Goal: Task Accomplishment & Management: Manage account settings

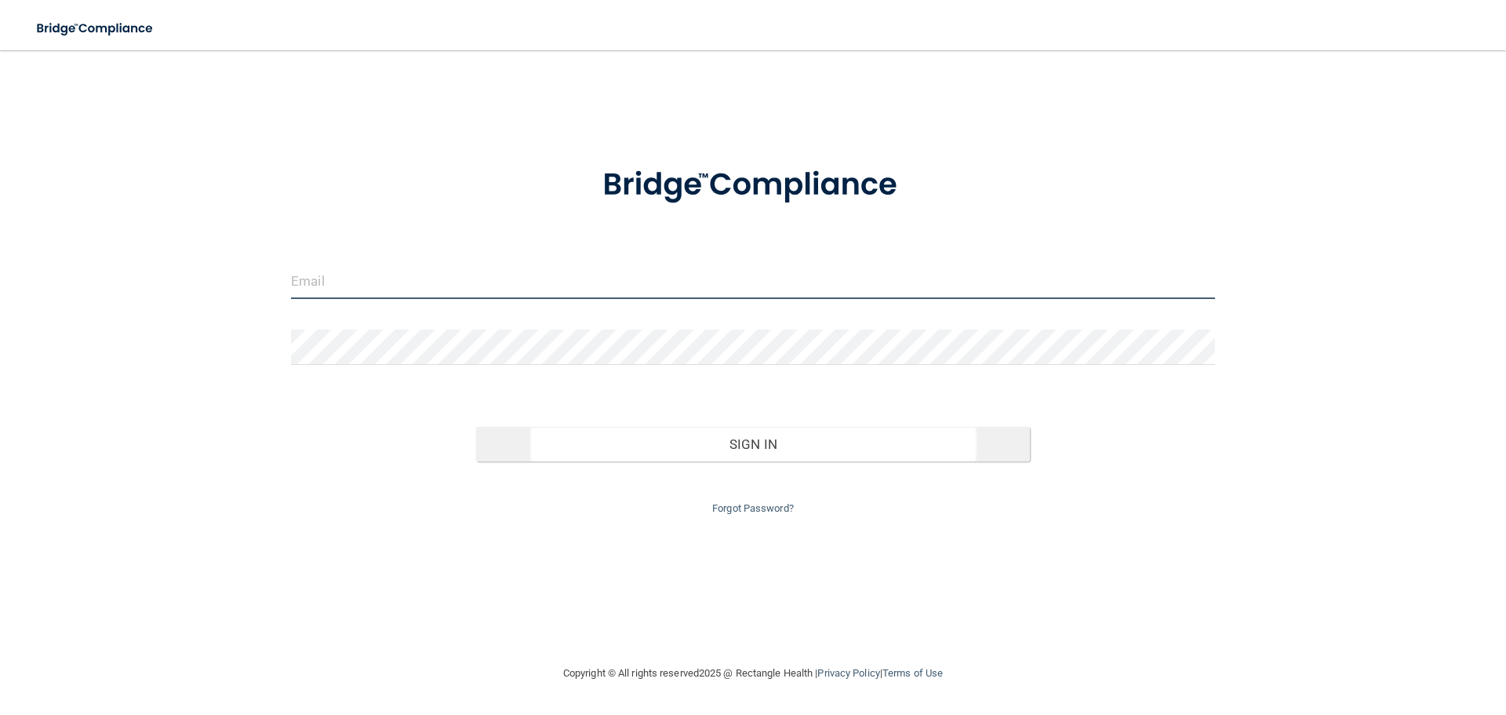
type input "[EMAIL_ADDRESS][DOMAIN_NAME]"
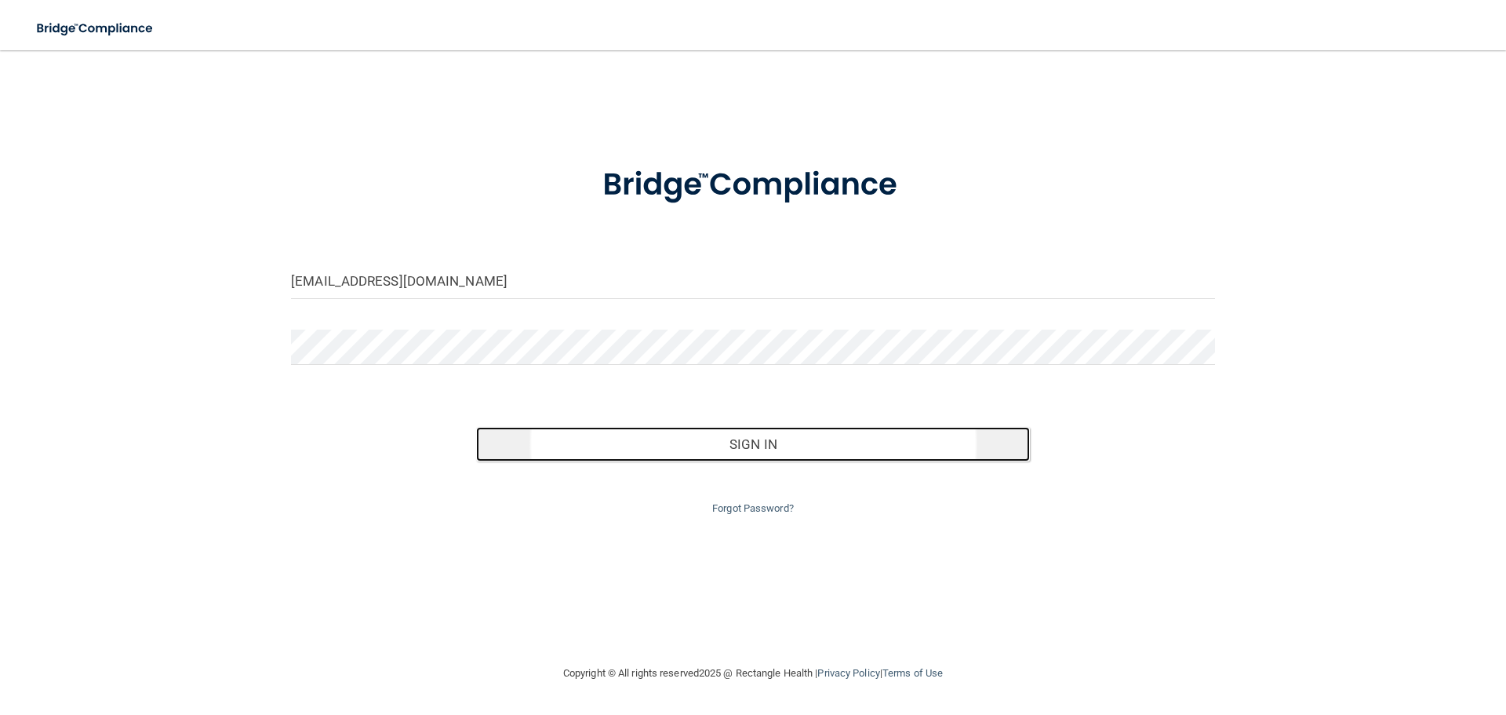
click at [737, 458] on button "Sign In" at bounding box center [753, 444] width 555 height 35
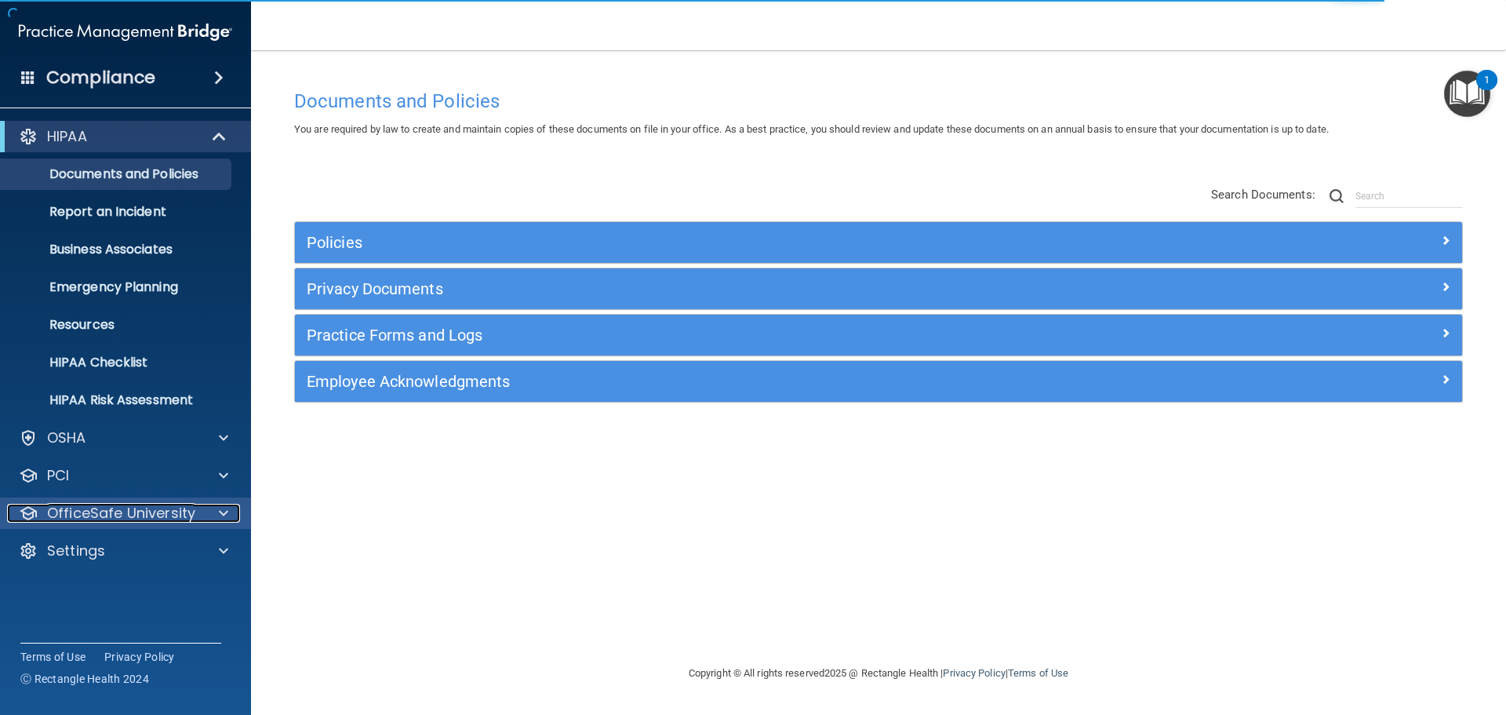
click at [176, 511] on p "OfficeSafe University" at bounding box center [121, 513] width 148 height 19
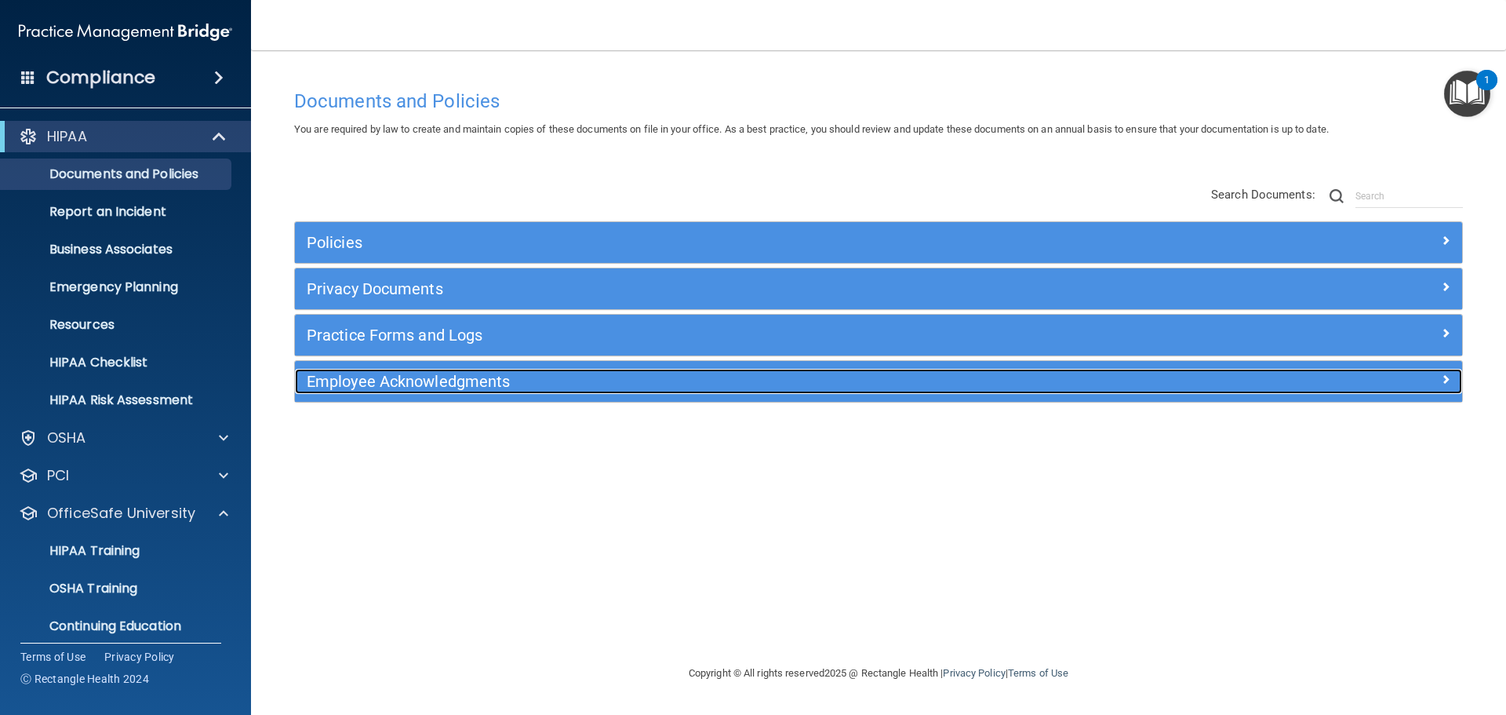
click at [424, 392] on div "Employee Acknowledgments" at bounding box center [732, 381] width 875 height 25
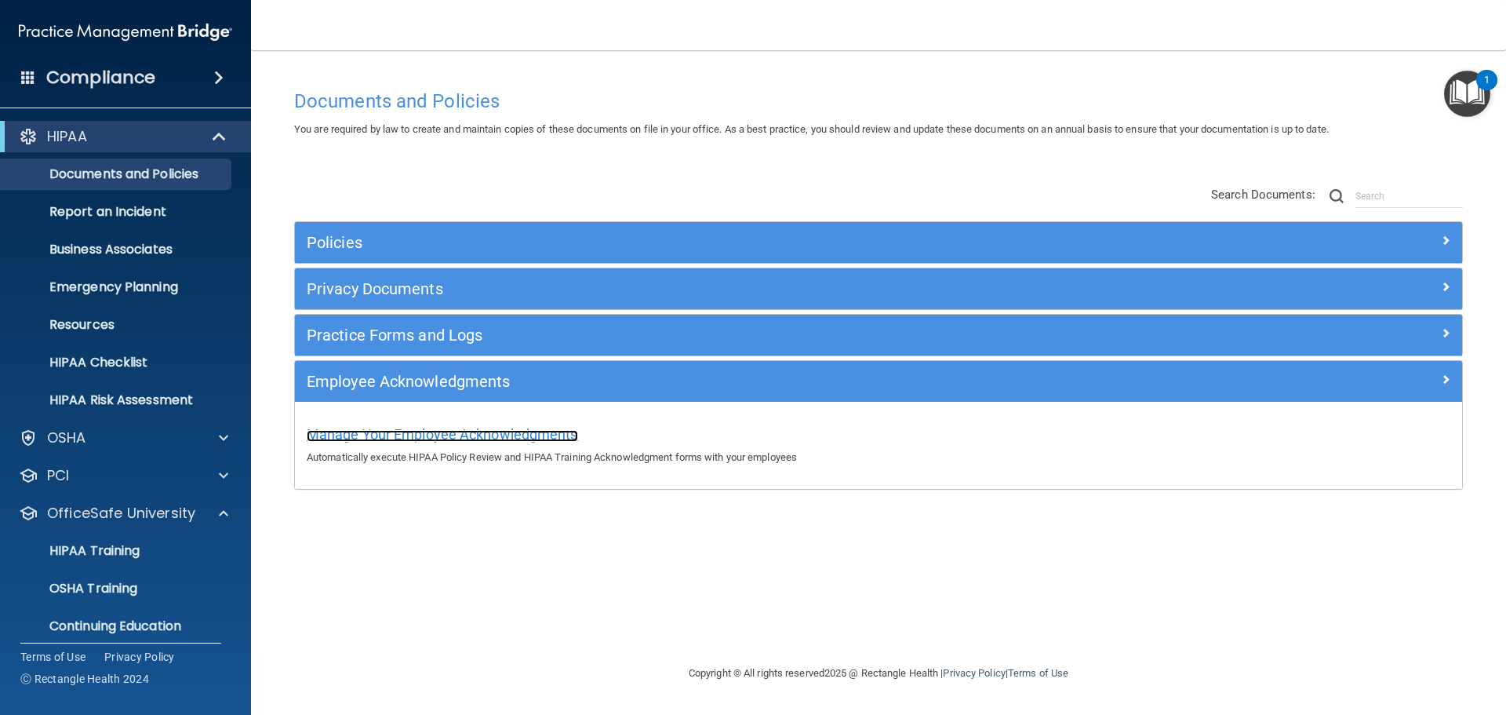
click at [418, 432] on span "Manage Your Employee Acknowledgments" at bounding box center [442, 434] width 271 height 16
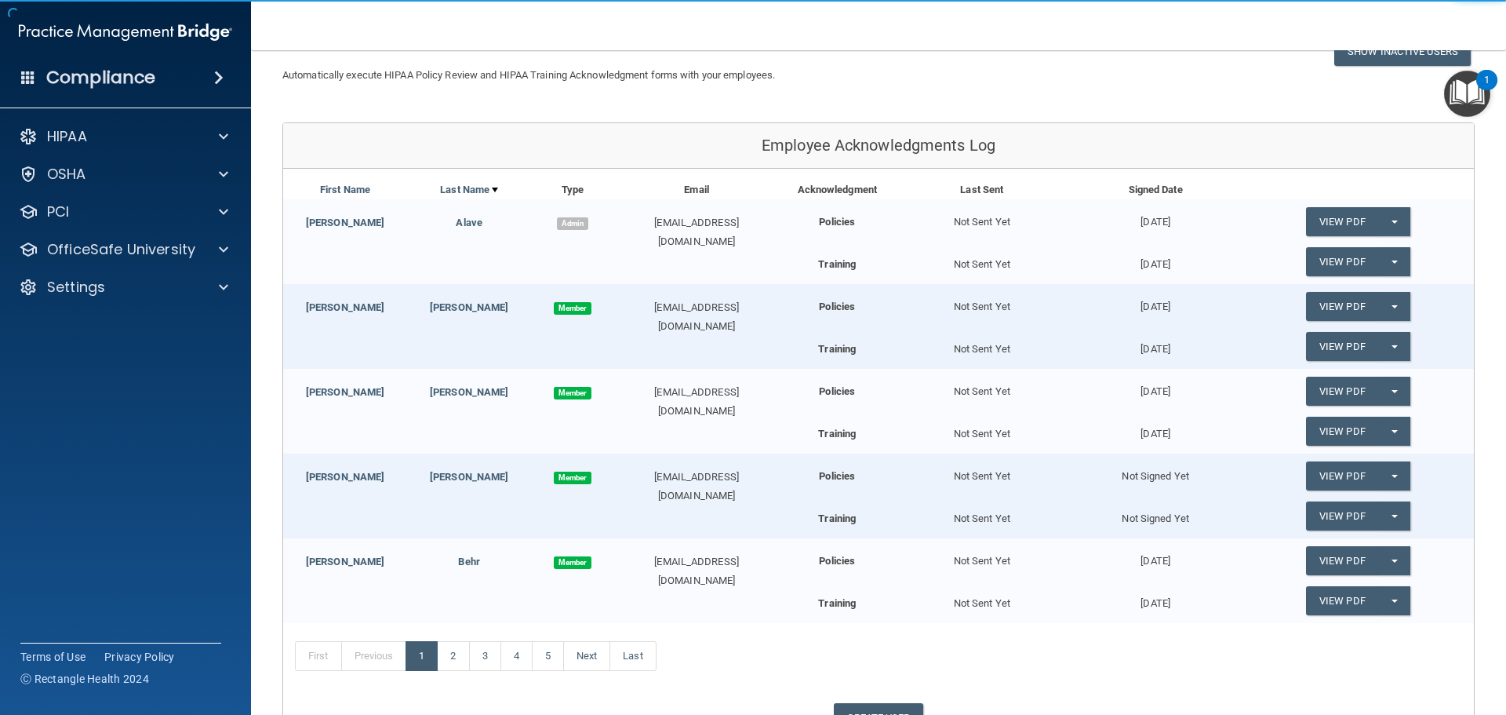
scroll to position [157, 0]
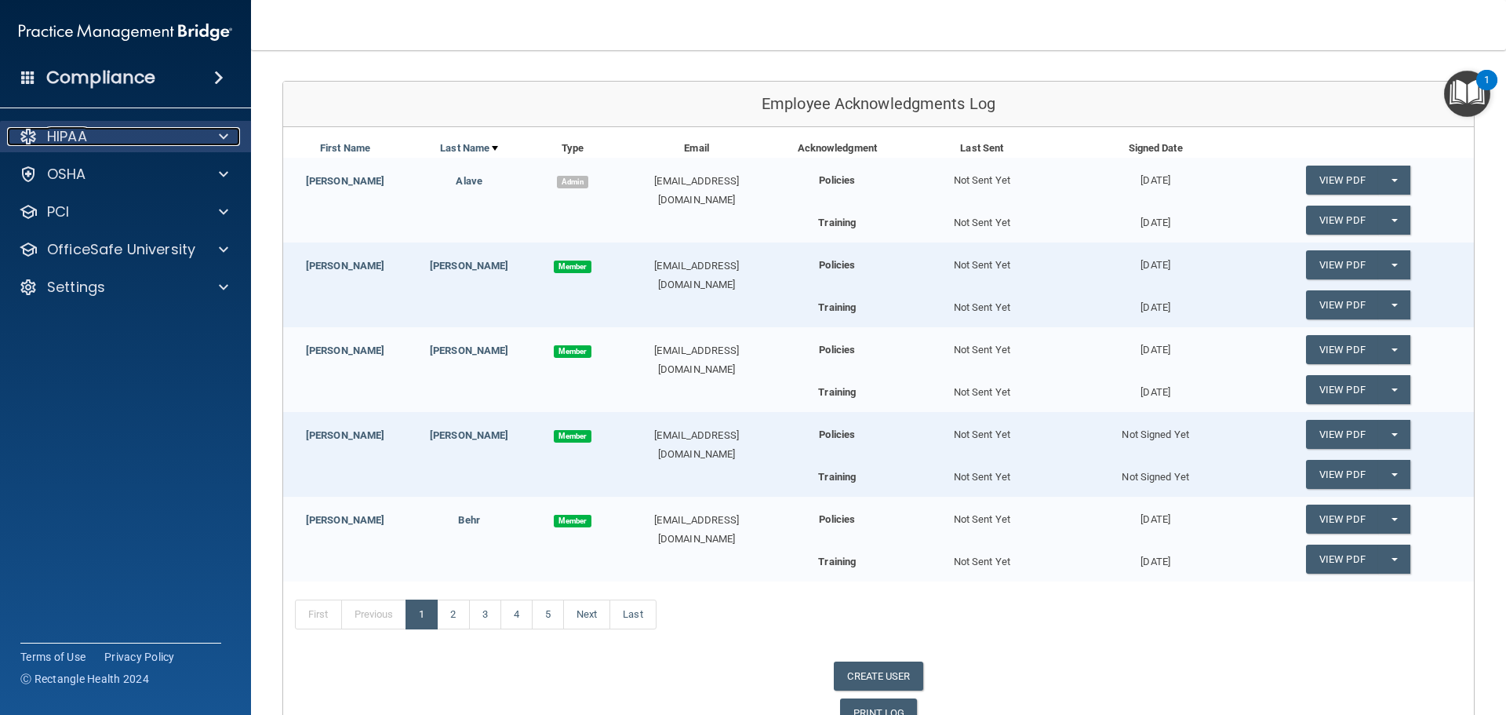
click at [100, 140] on div "HIPAA" at bounding box center [104, 136] width 195 height 19
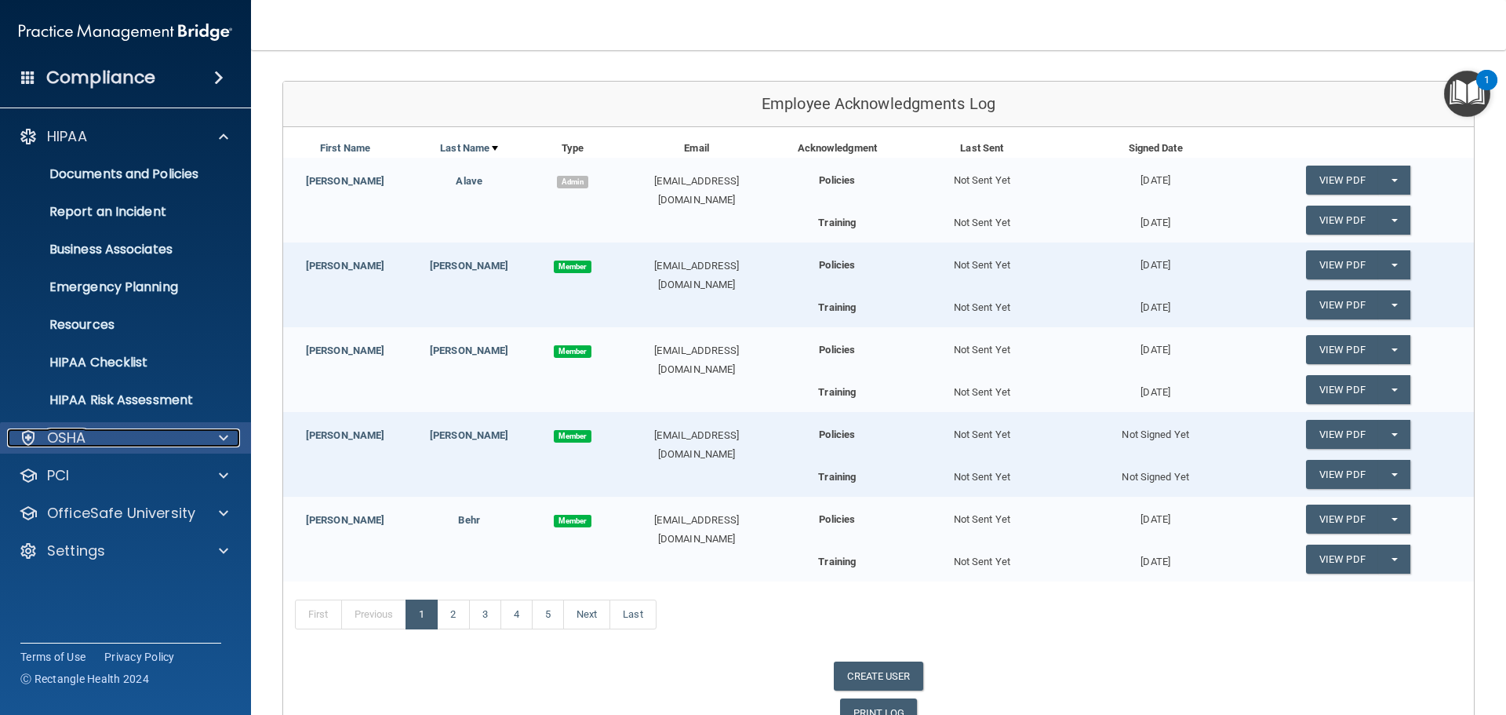
click at [126, 428] on div "OSHA" at bounding box center [104, 437] width 195 height 19
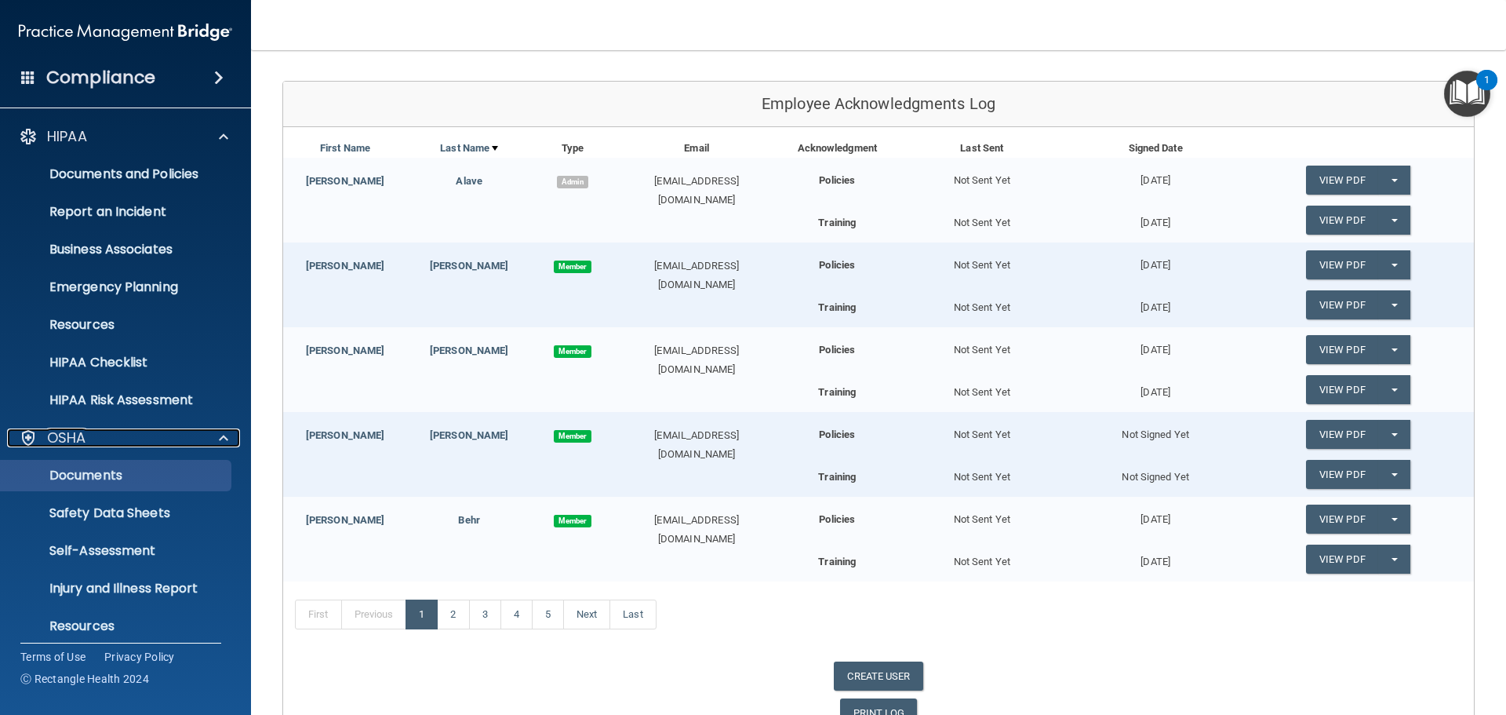
scroll to position [125, 0]
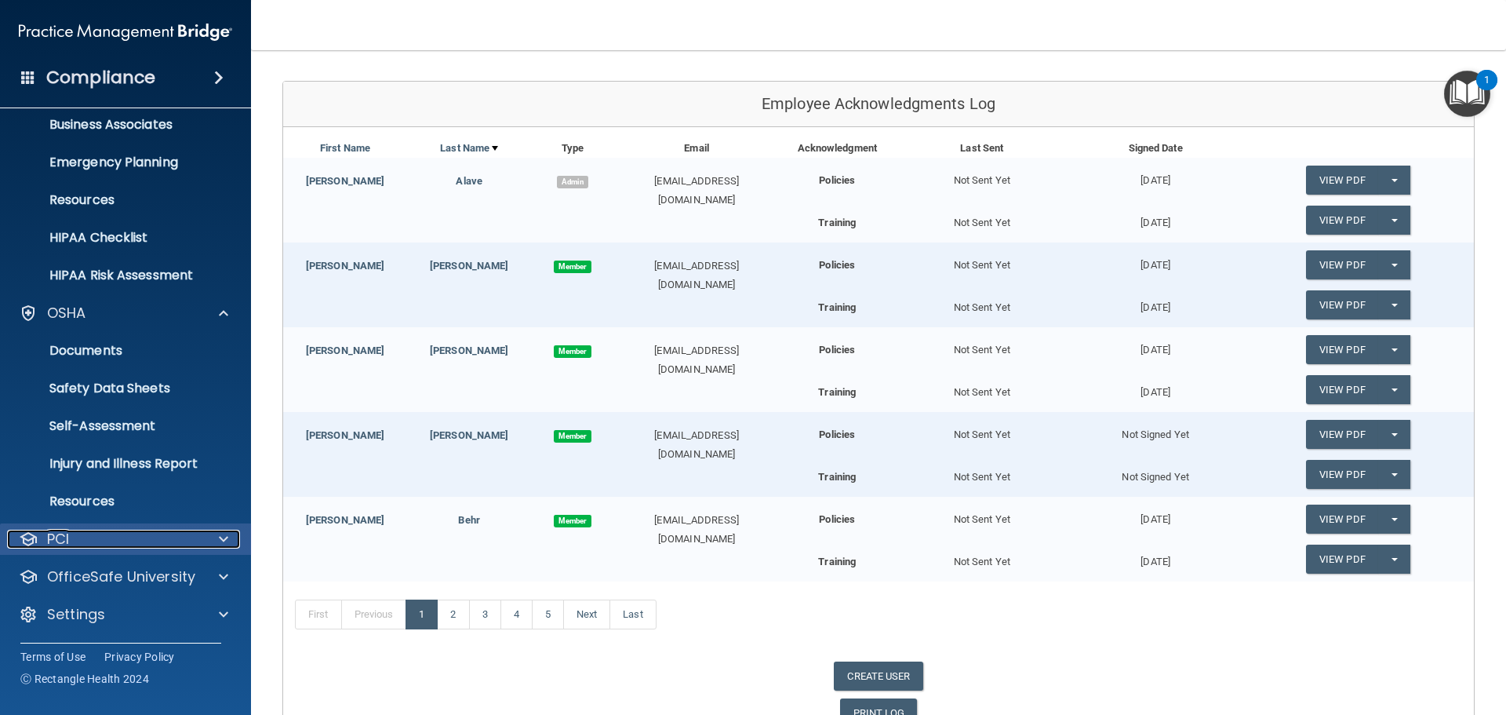
click at [139, 541] on div "PCI" at bounding box center [104, 538] width 195 height 19
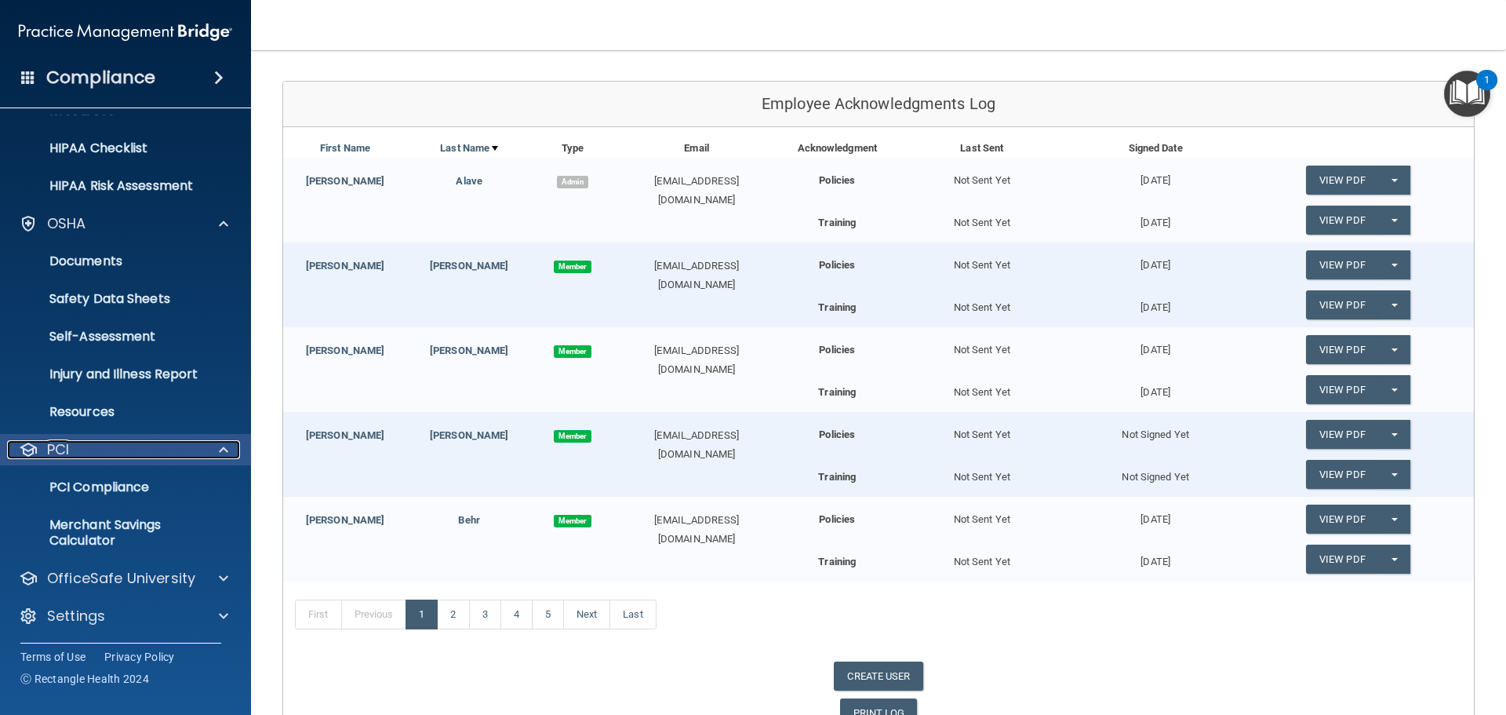
scroll to position [216, 0]
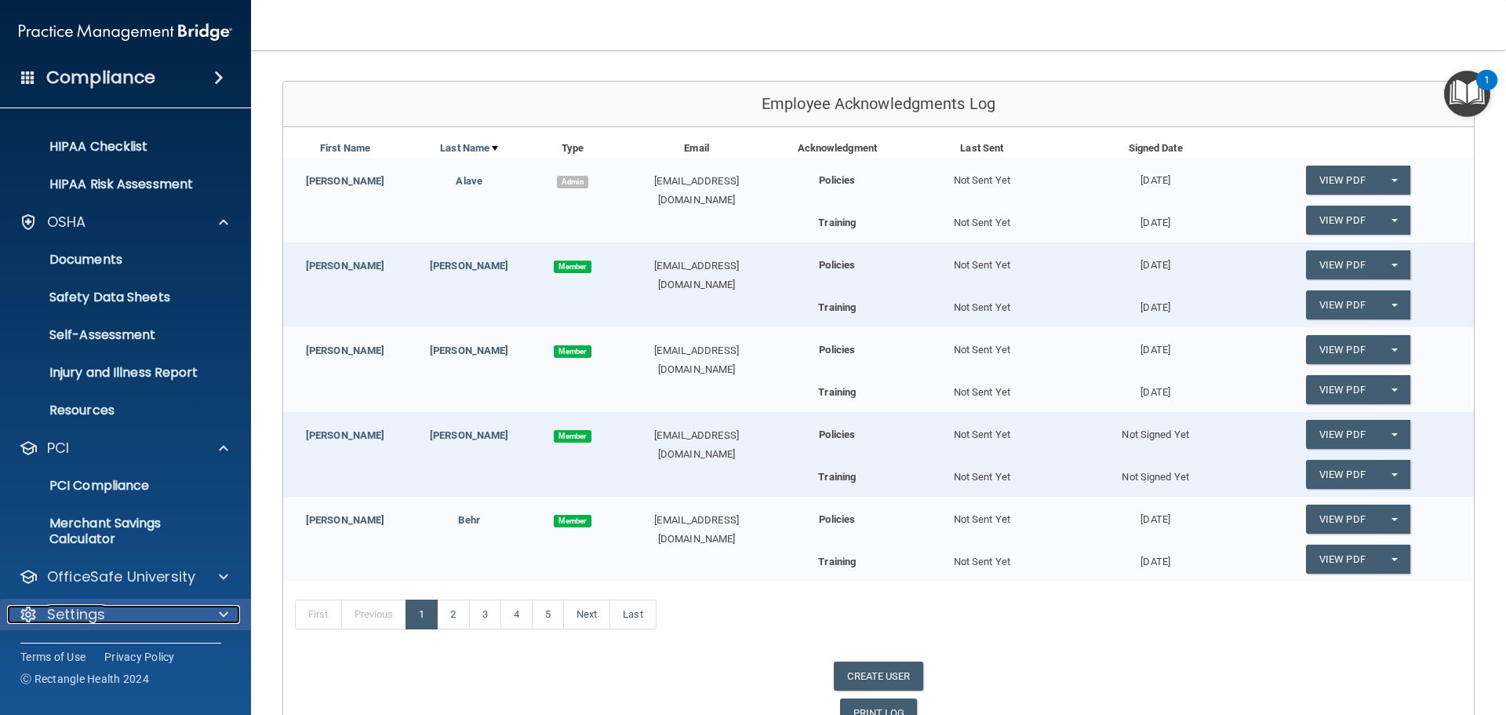
click at [158, 613] on div "Settings" at bounding box center [104, 614] width 195 height 19
click at [137, 601] on div "Settings" at bounding box center [126, 613] width 252 height 31
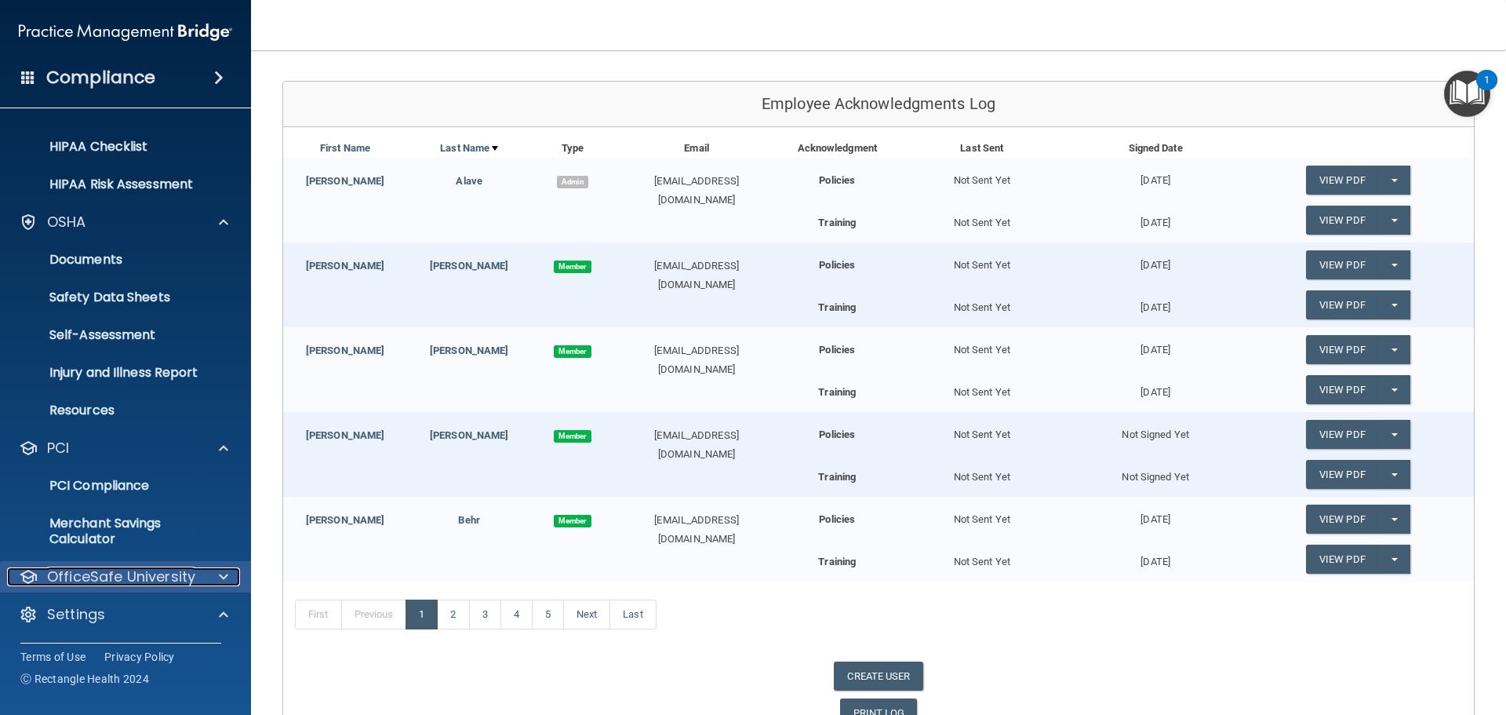
click at [196, 571] on div "OfficeSafe University" at bounding box center [104, 576] width 195 height 19
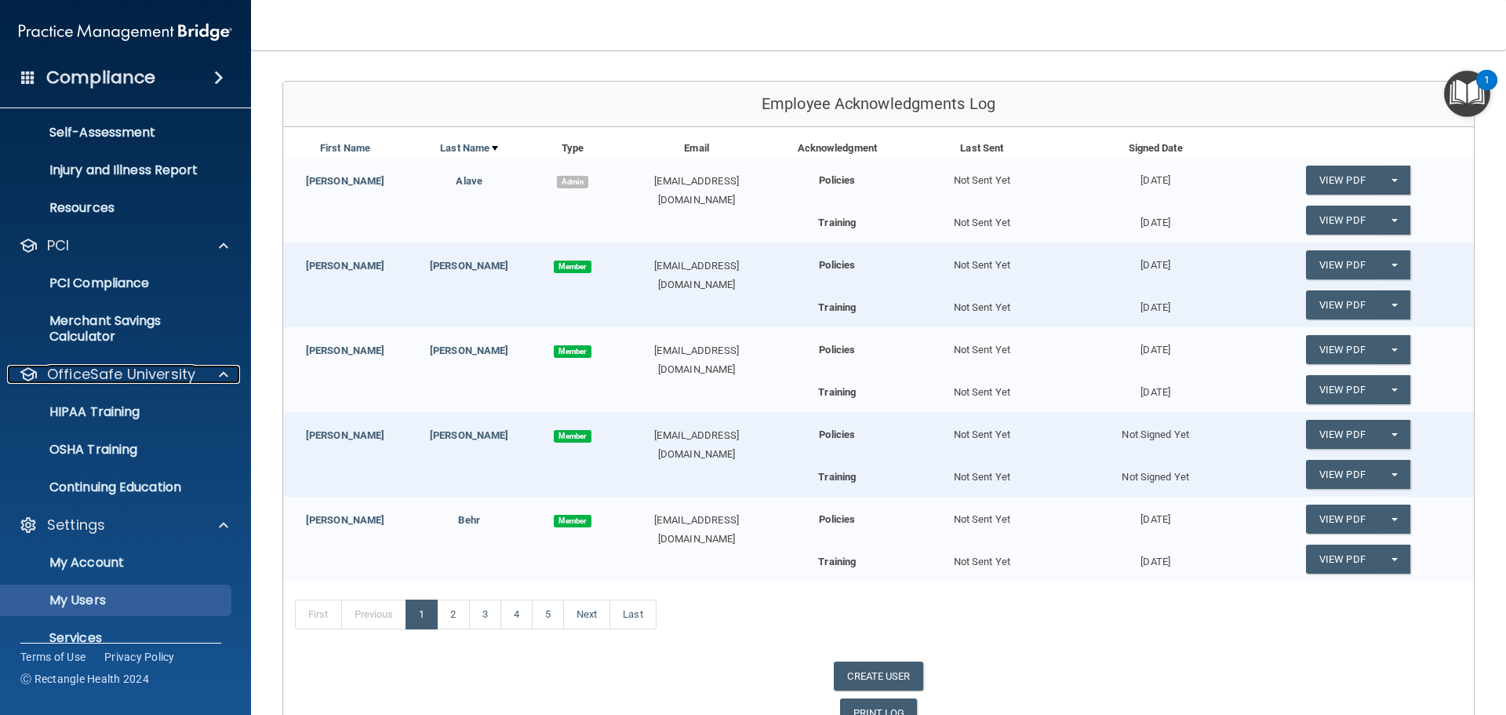
scroll to position [451, 0]
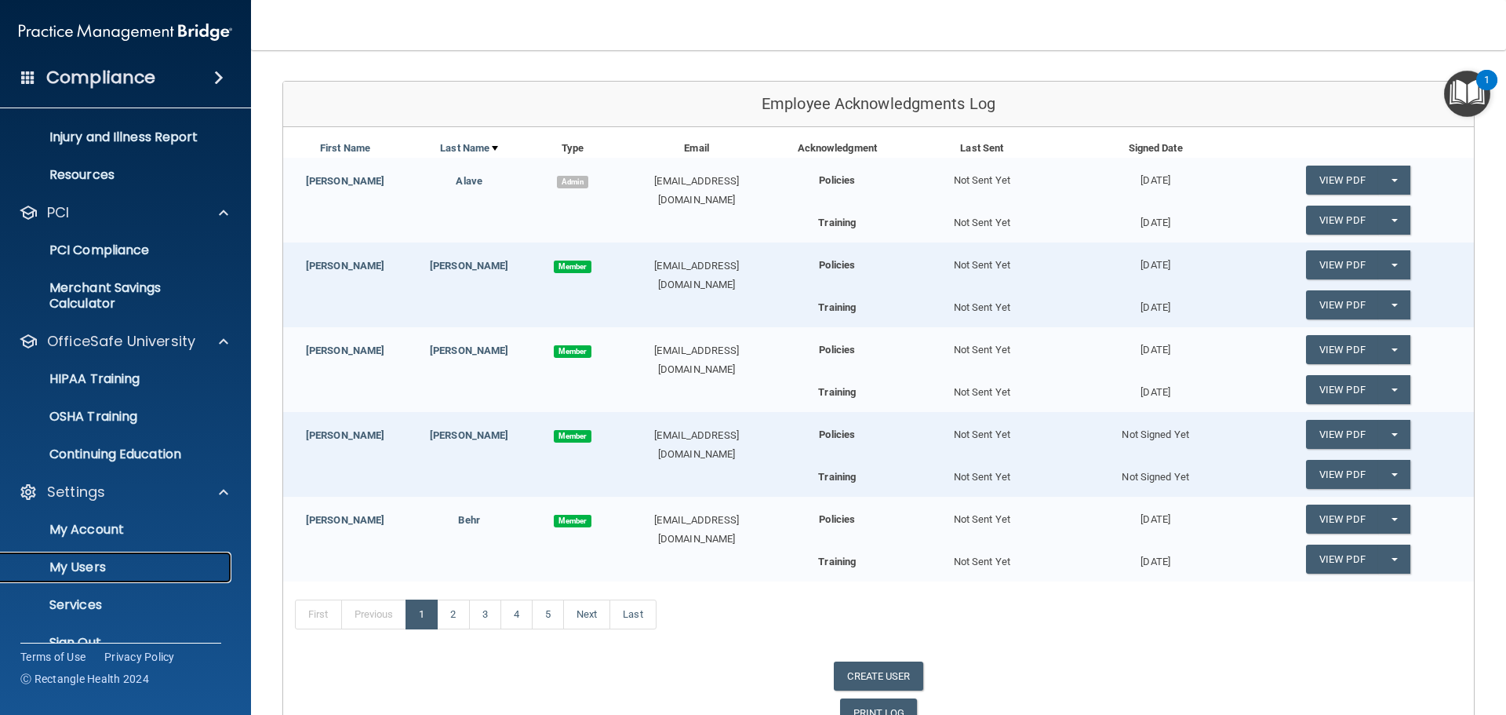
click at [105, 557] on link "My Users" at bounding box center [107, 566] width 247 height 31
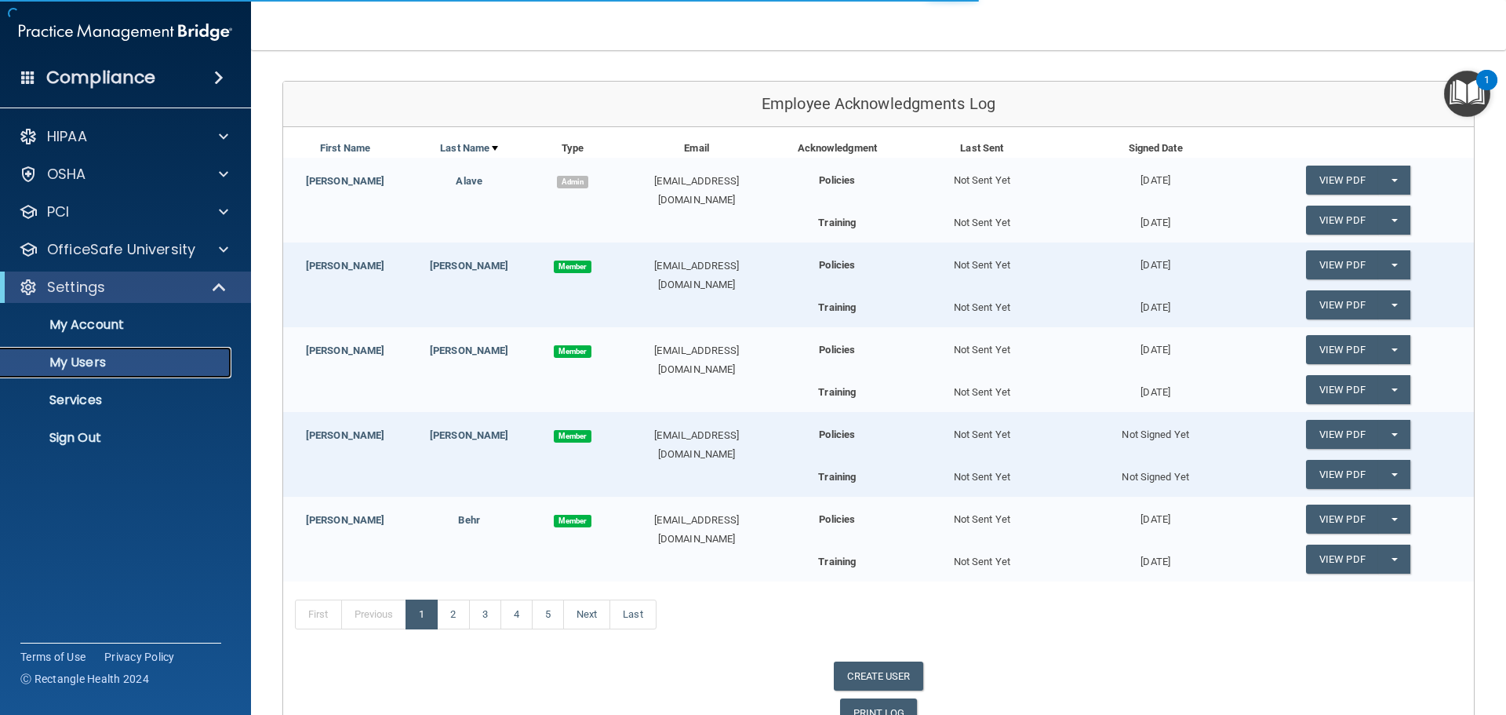
select select "20"
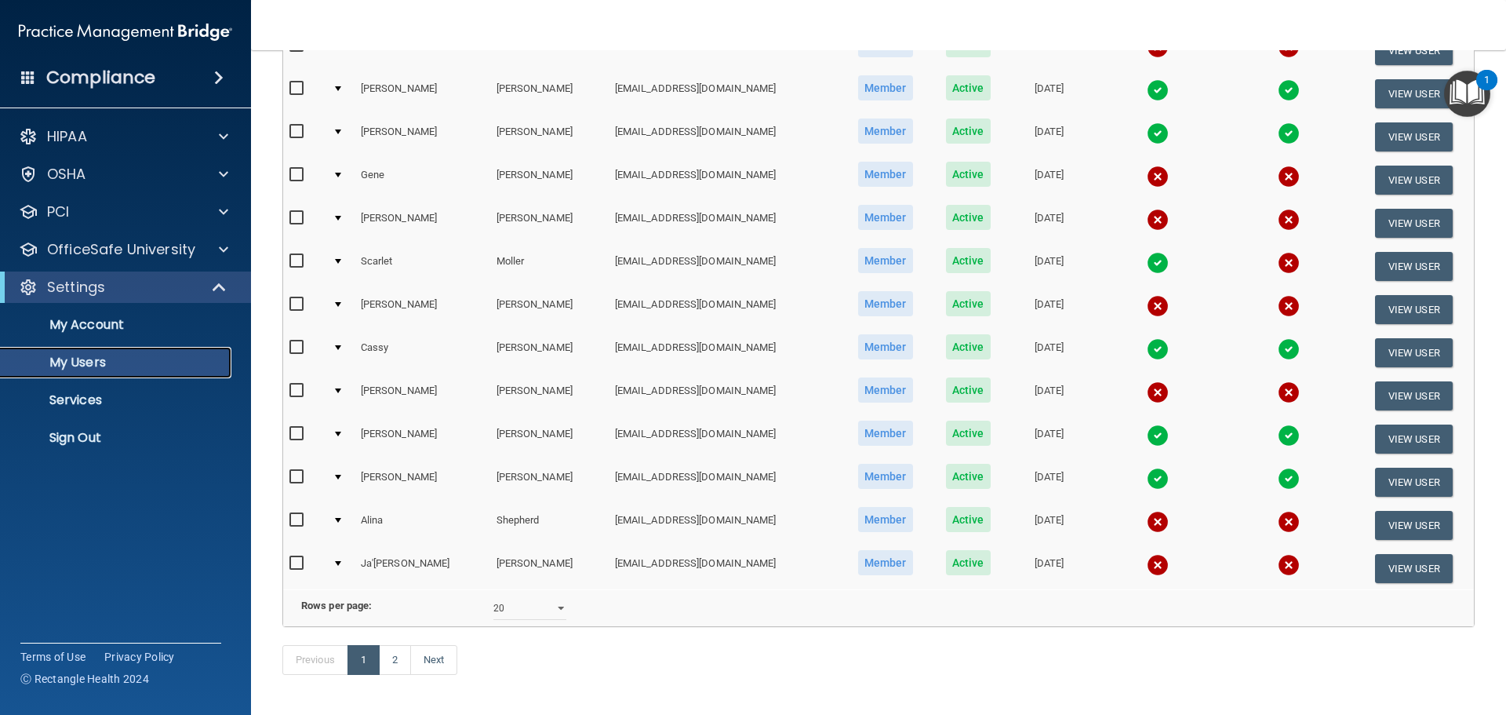
scroll to position [549, 0]
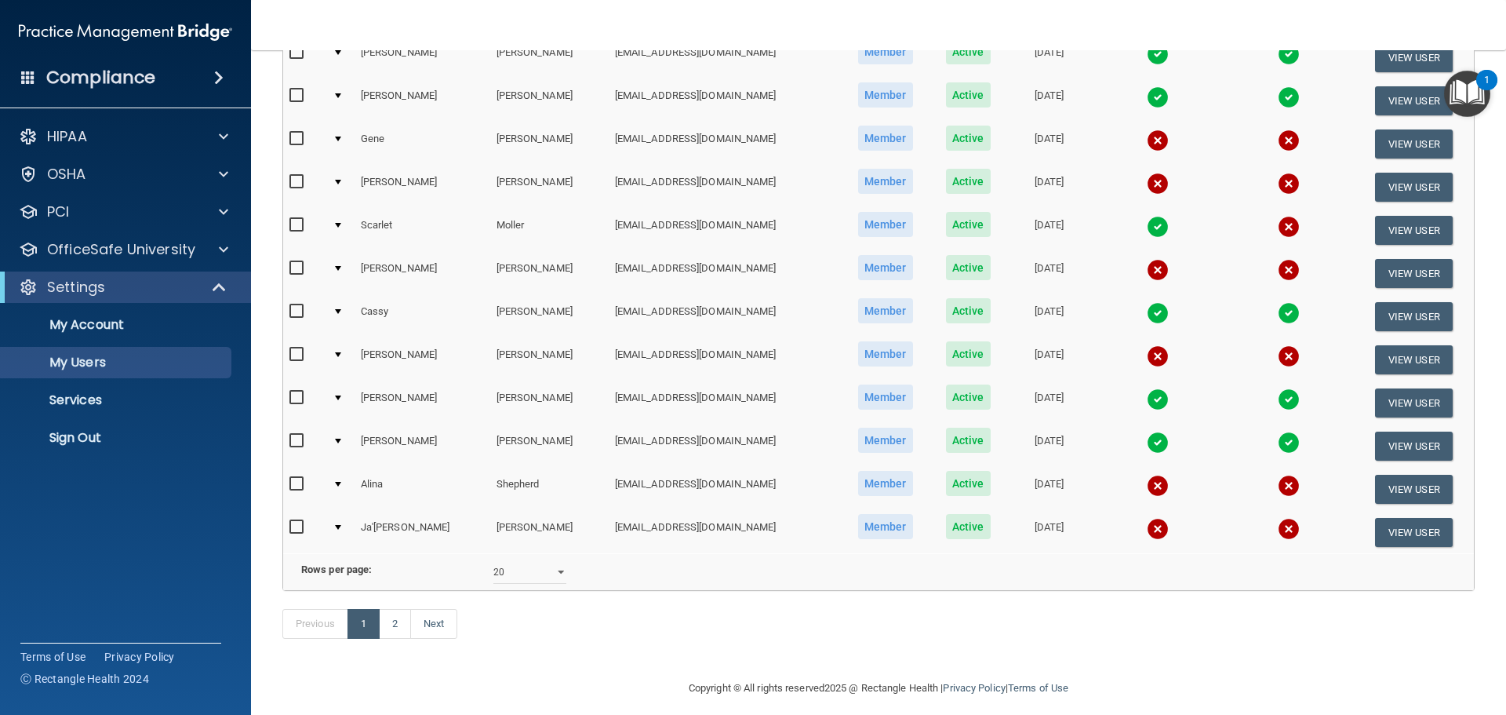
click at [336, 396] on td at bounding box center [340, 402] width 28 height 43
click at [341, 397] on div at bounding box center [338, 397] width 6 height 5
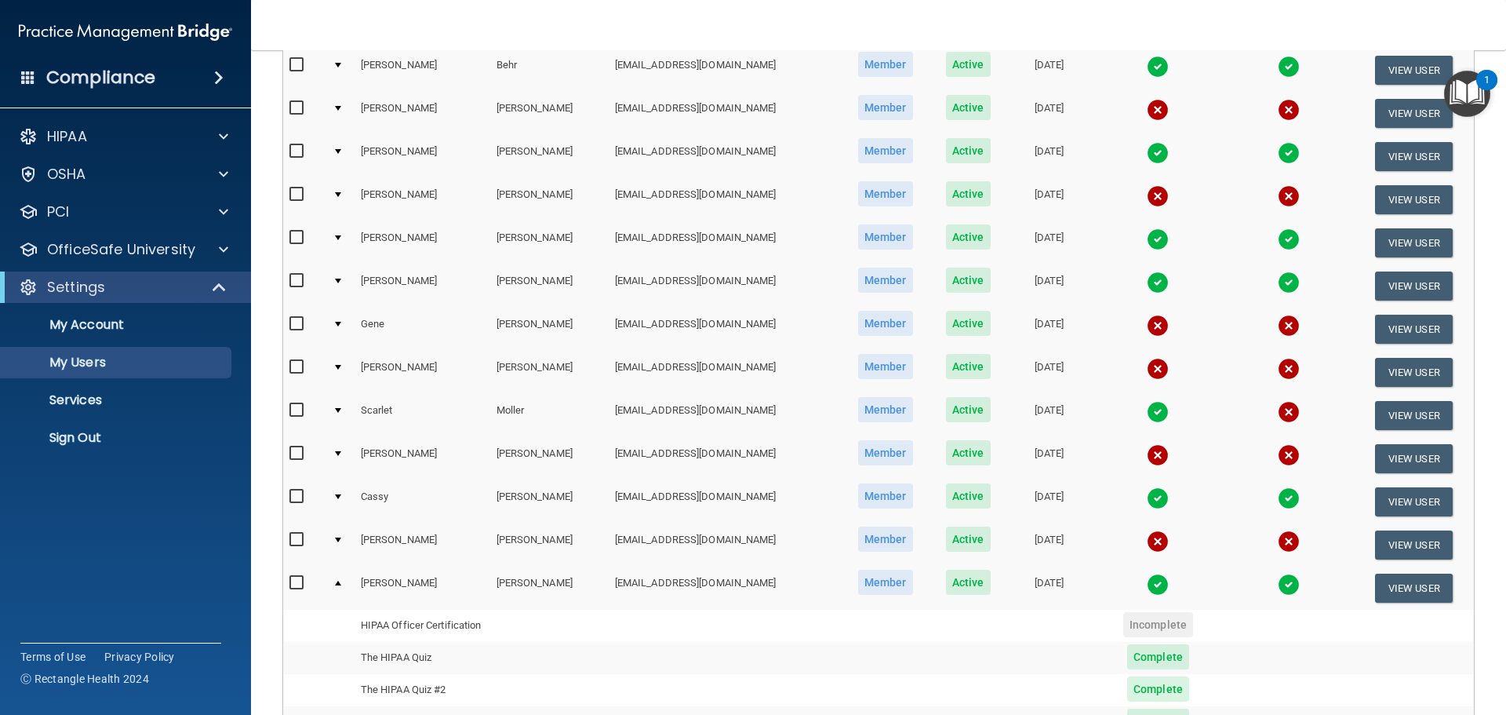
scroll to position [392, 0]
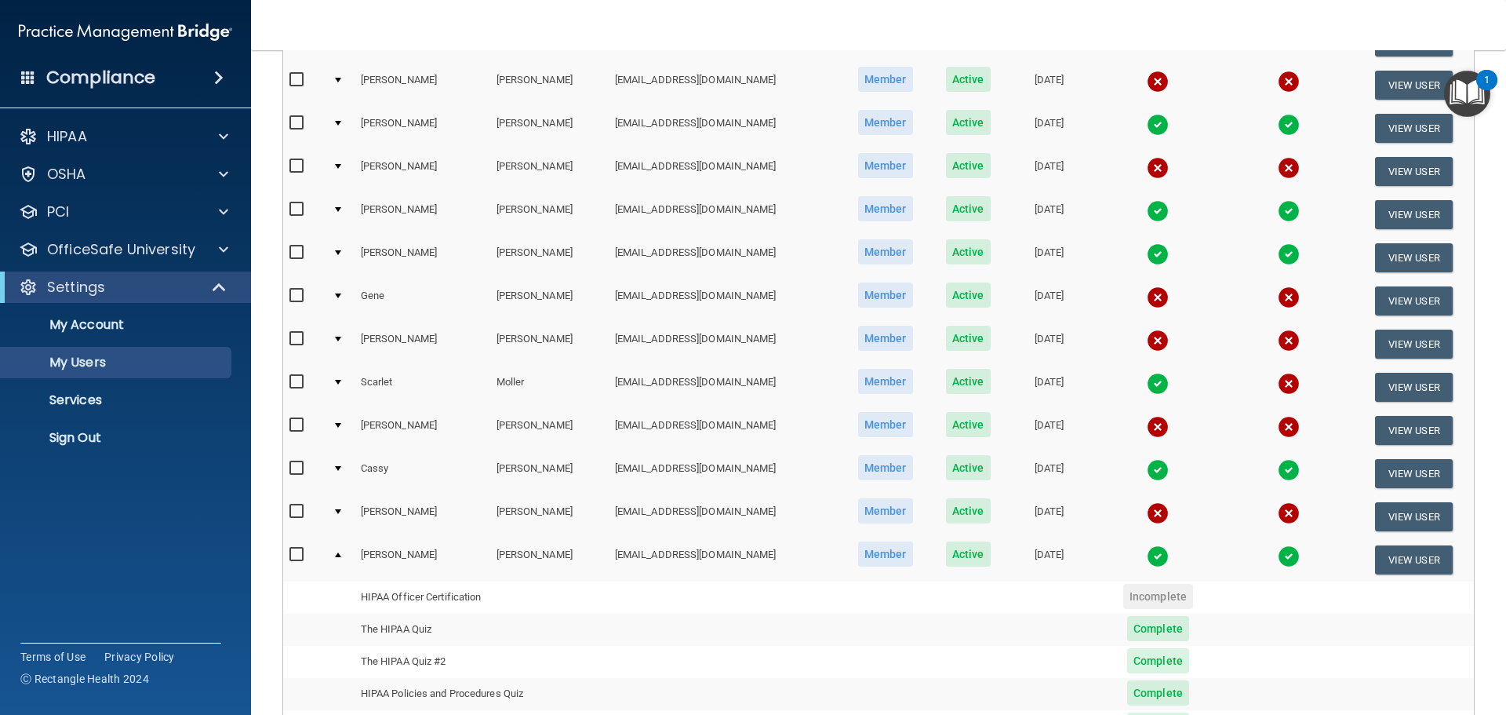
click at [340, 554] on div at bounding box center [338, 554] width 6 height 5
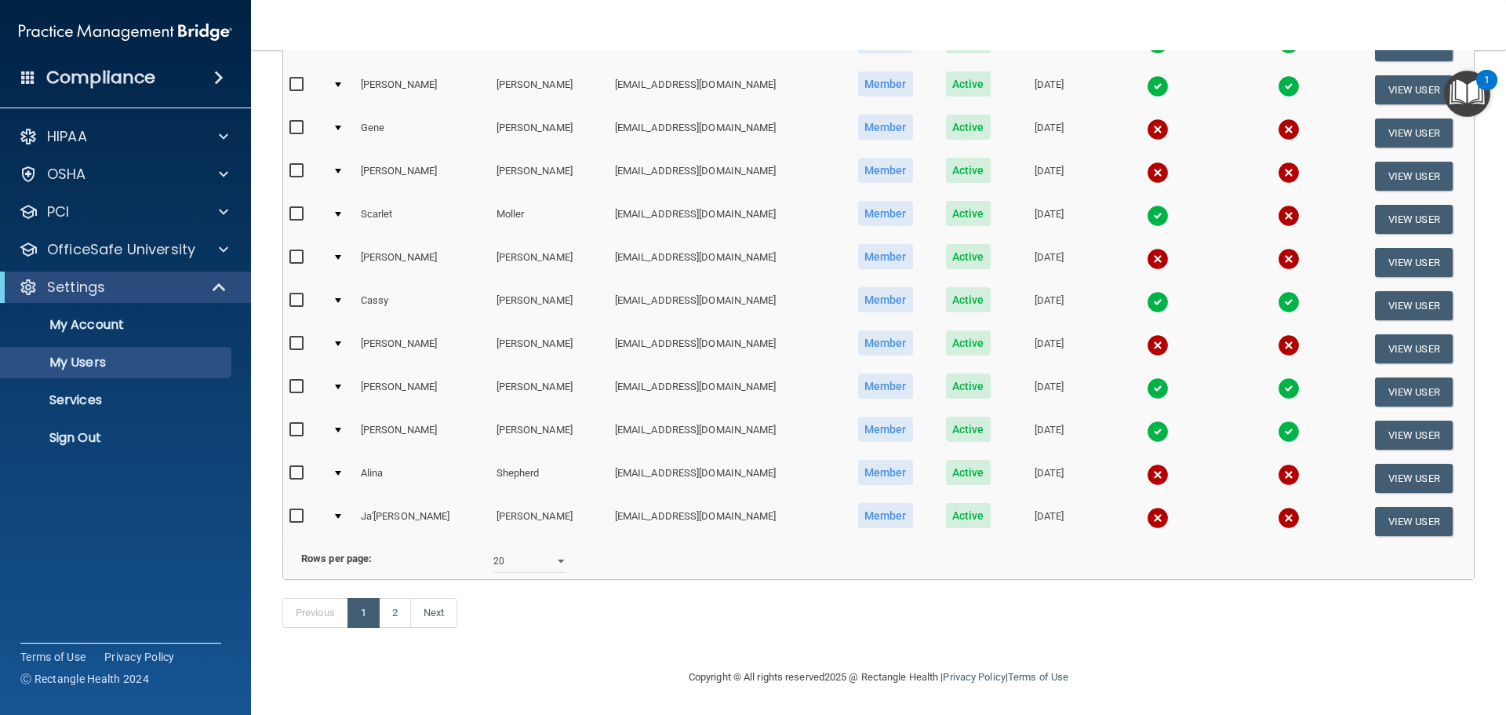
scroll to position [584, 0]
click at [393, 613] on link "2" at bounding box center [395, 613] width 32 height 30
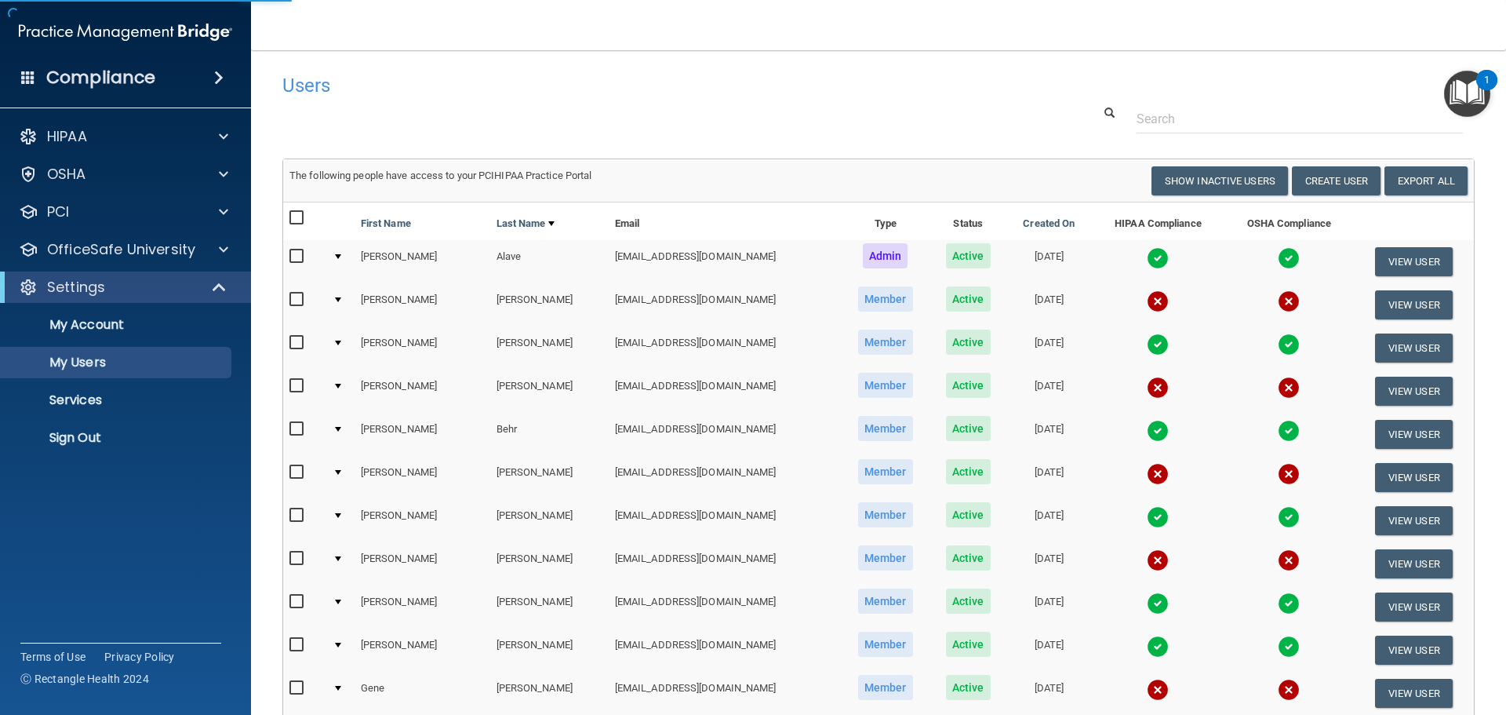
select select "20"
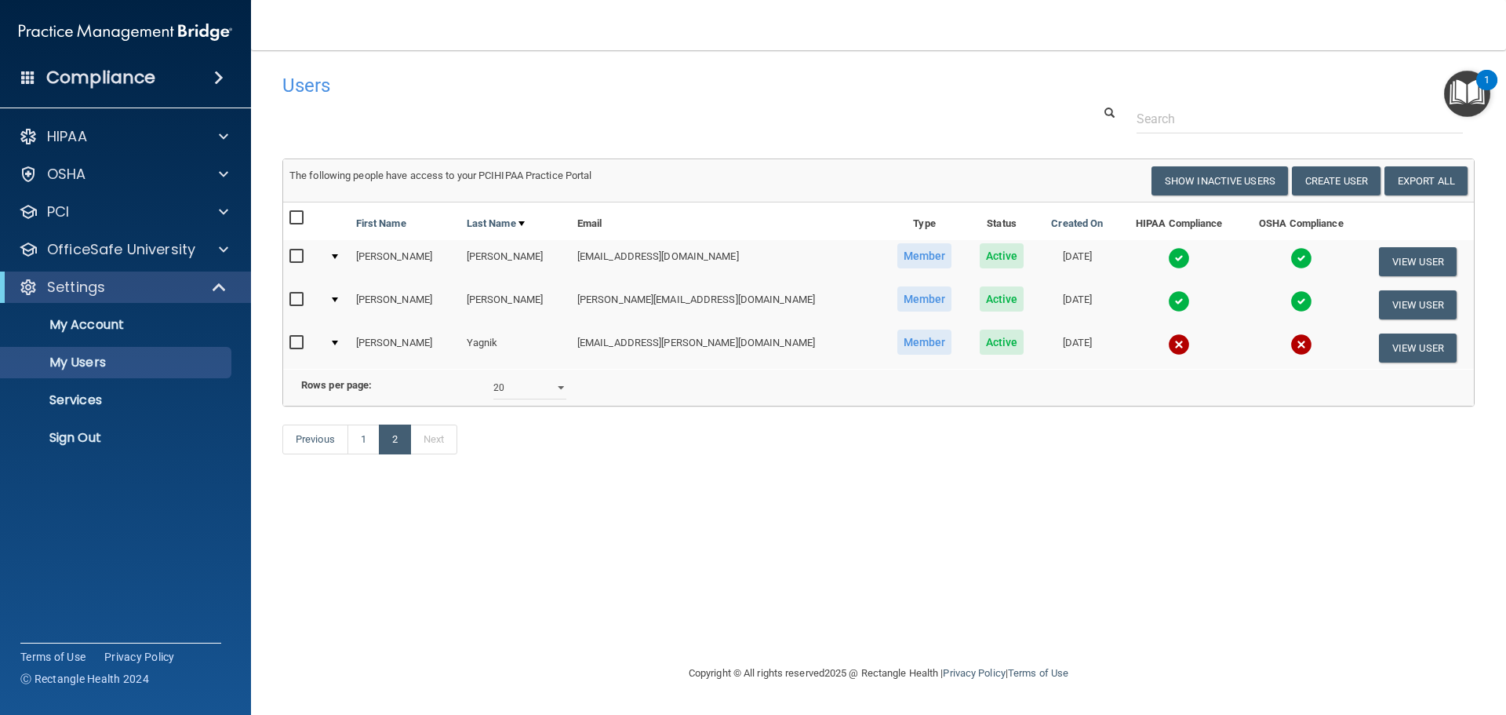
click at [1168, 299] on img at bounding box center [1179, 301] width 22 height 22
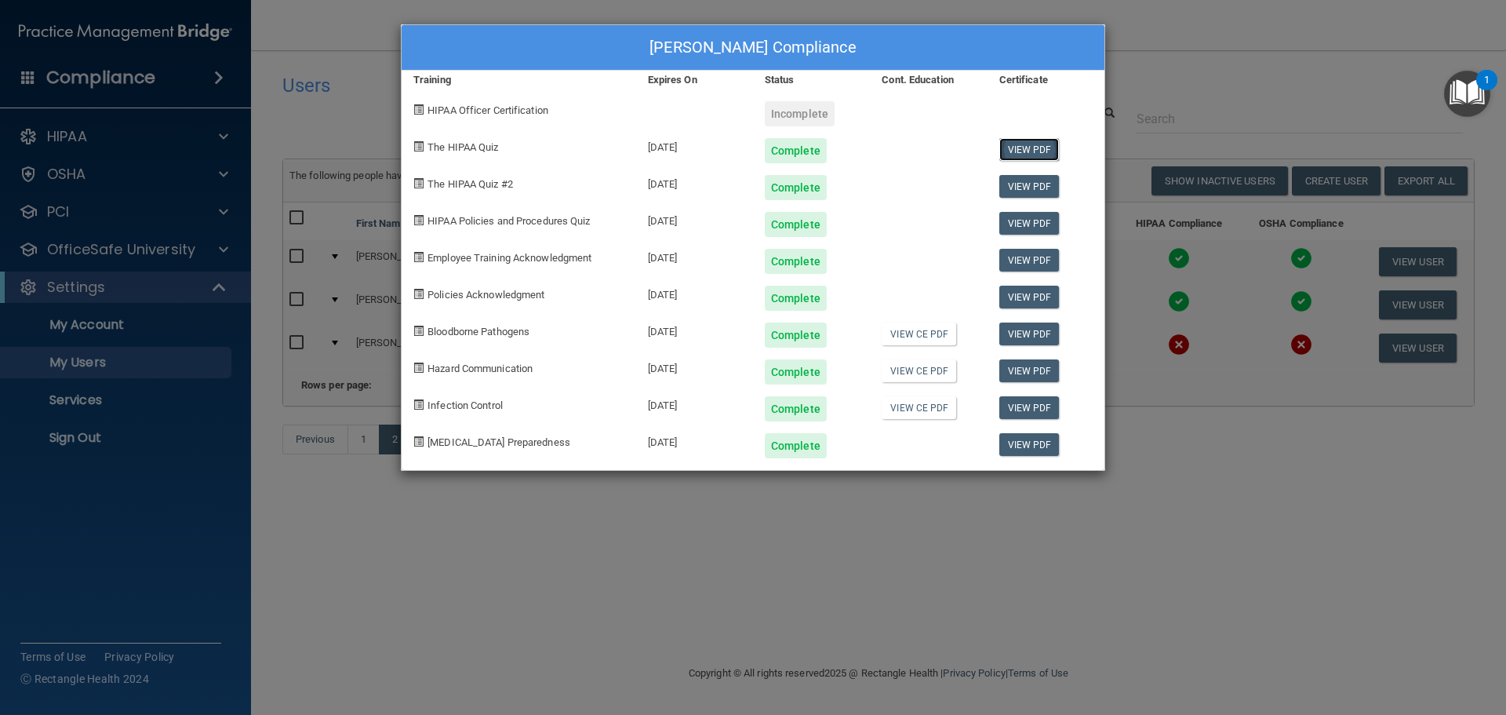
click at [1027, 152] on link "View PDF" at bounding box center [1029, 149] width 60 height 23
click at [1358, 90] on div "[PERSON_NAME] Compliance Training Expires On Status Cont. Education Certificate…" at bounding box center [753, 357] width 1506 height 715
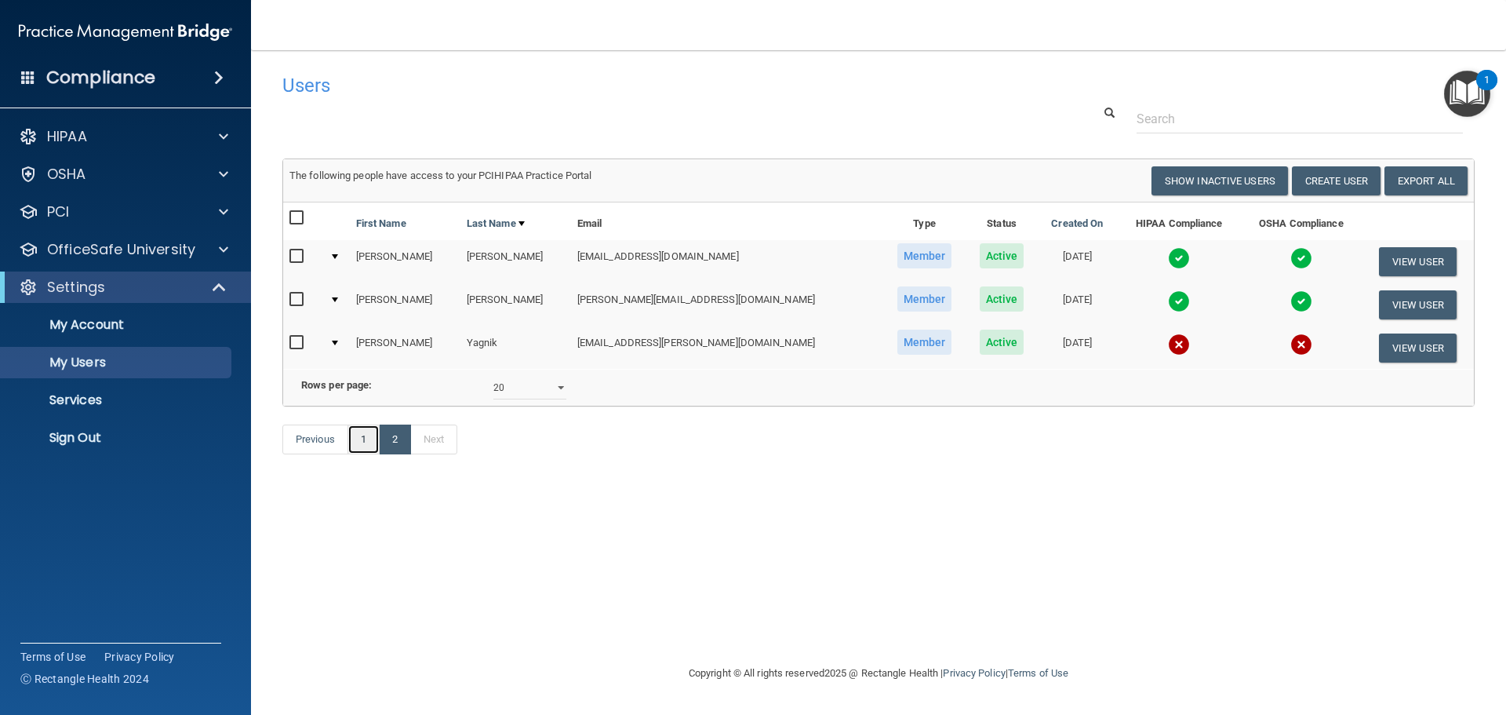
click at [358, 454] on link "1" at bounding box center [363, 439] width 32 height 30
select select "20"
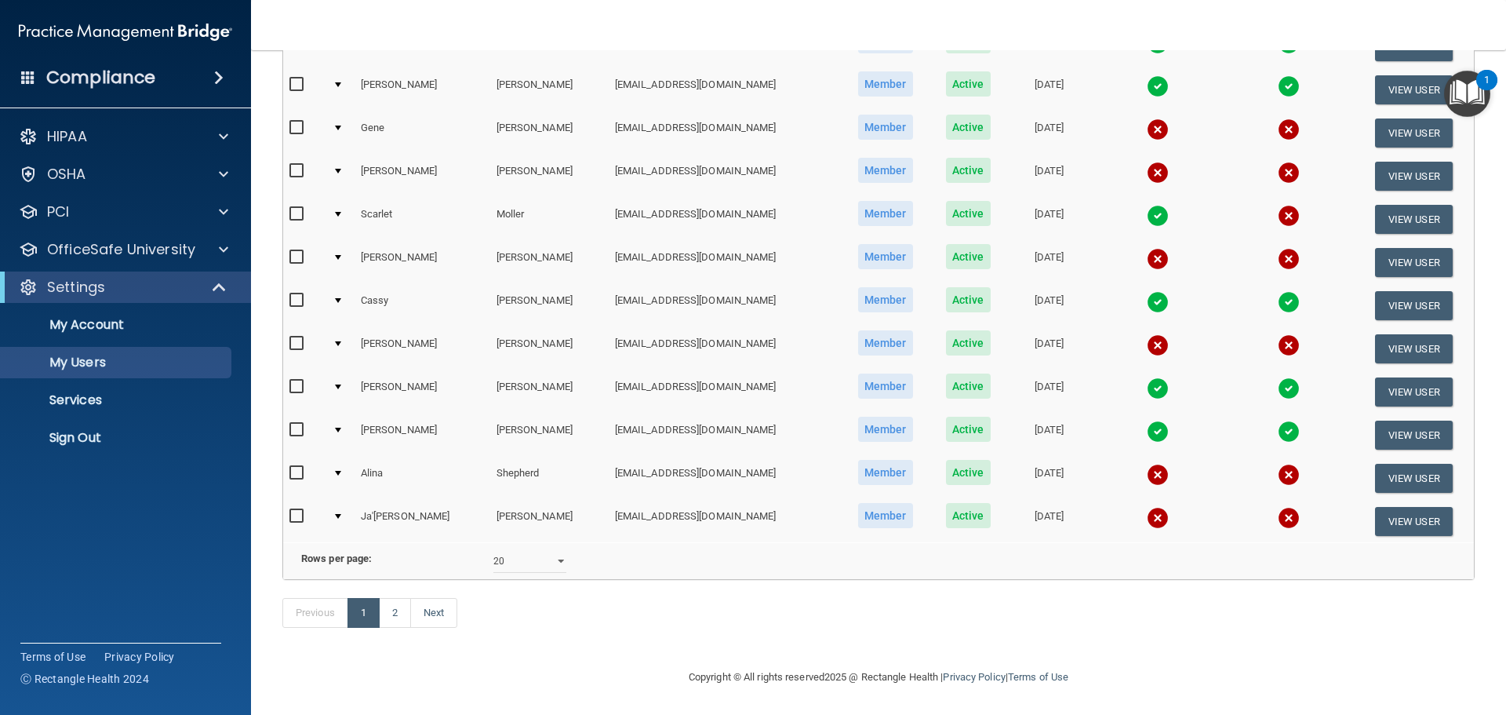
scroll to position [584, 0]
click at [399, 615] on link "2" at bounding box center [395, 613] width 32 height 30
select select "20"
